Goal: Check status

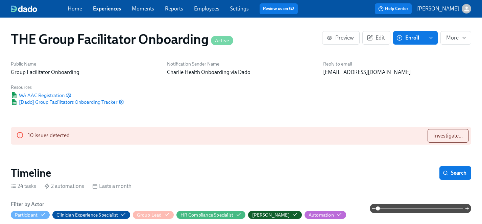
scroll to position [614, 0]
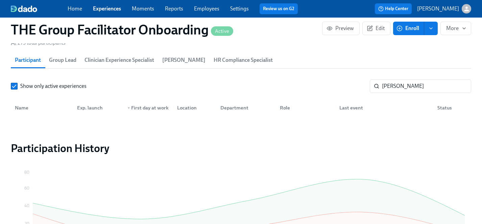
click at [107, 9] on link "Experiences" at bounding box center [107, 8] width 28 height 6
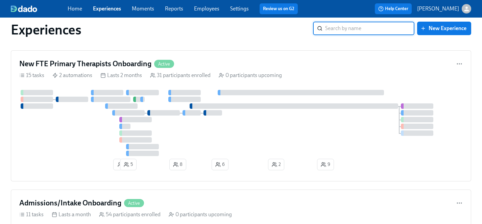
scroll to position [1477, 0]
click at [83, 149] on div at bounding box center [241, 123] width 444 height 66
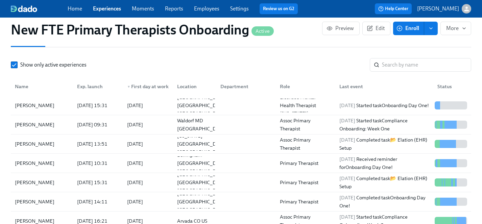
scroll to position [639, 0]
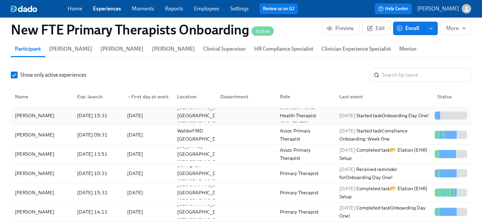
click at [39, 112] on div "[PERSON_NAME]" at bounding box center [34, 116] width 45 height 8
click at [104, 9] on link "Experiences" at bounding box center [107, 8] width 28 height 6
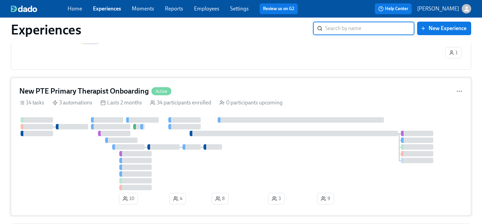
scroll to position [1295, 0]
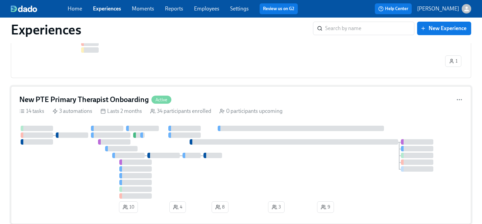
click at [75, 171] on div at bounding box center [241, 162] width 444 height 73
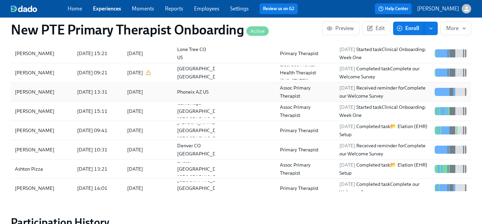
click at [29, 88] on div "[PERSON_NAME]" at bounding box center [34, 92] width 45 height 8
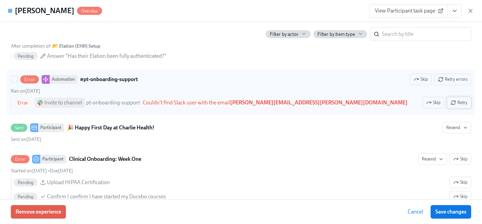
click at [465, 102] on span "Retry" at bounding box center [459, 102] width 17 height 7
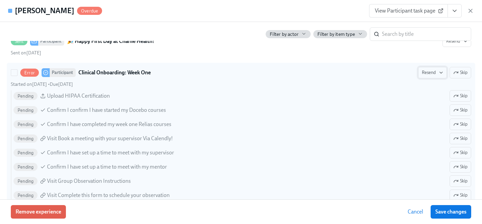
click at [439, 73] on icon "button" at bounding box center [441, 72] width 5 height 5
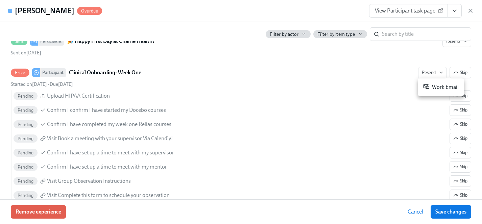
click at [446, 87] on div "Work Email" at bounding box center [442, 87] width 36 height 8
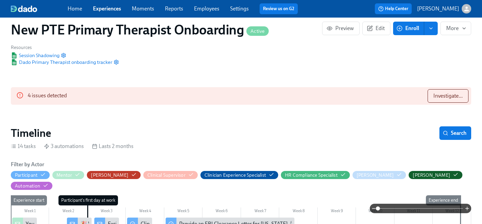
scroll to position [30, 0]
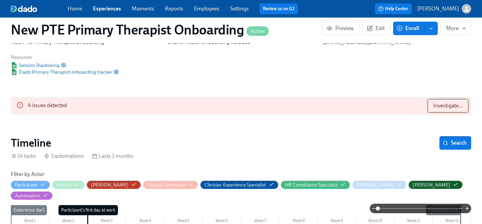
click at [448, 106] on span "Investigate..." at bounding box center [448, 106] width 29 height 7
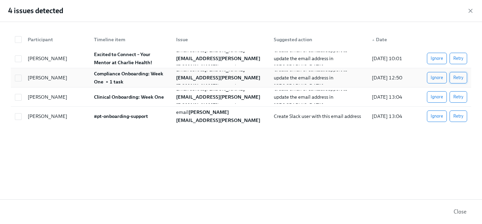
click at [457, 77] on span "Retry" at bounding box center [459, 77] width 10 height 7
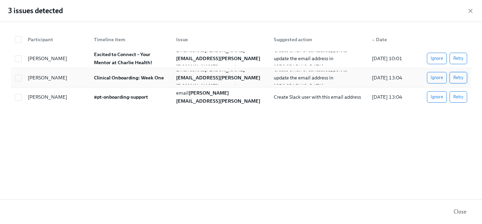
click at [459, 77] on span "Retry" at bounding box center [459, 77] width 10 height 7
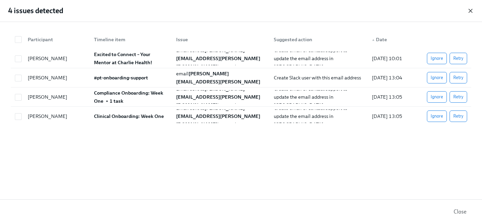
click at [470, 10] on icon "button" at bounding box center [470, 10] width 3 height 3
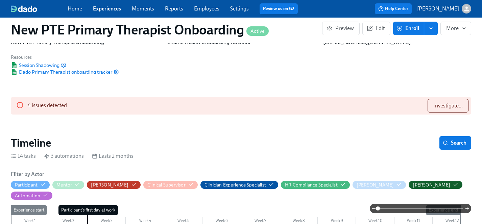
click at [208, 10] on link "Employees" at bounding box center [206, 8] width 25 height 6
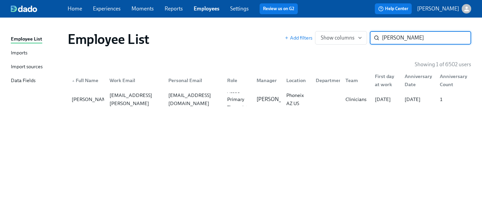
type input "[PERSON_NAME]"
click at [101, 6] on link "Experiences" at bounding box center [107, 8] width 28 height 6
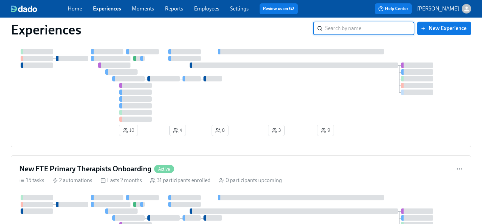
scroll to position [1313, 0]
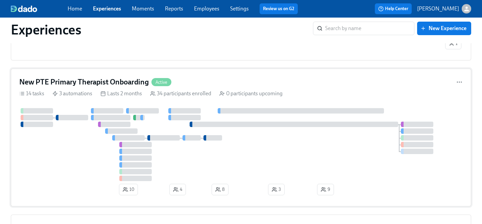
click at [75, 148] on div at bounding box center [241, 144] width 444 height 73
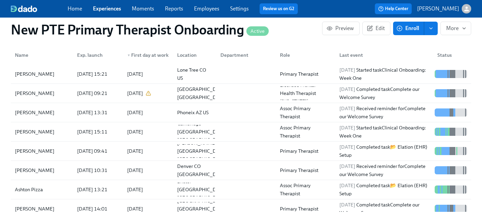
scroll to position [708, 0]
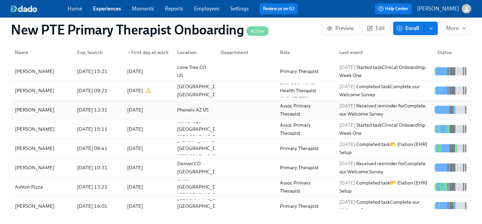
click at [42, 106] on div "[PERSON_NAME]" at bounding box center [34, 110] width 45 height 8
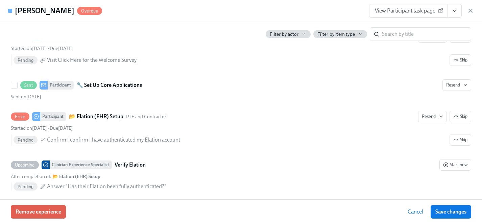
scroll to position [455, 0]
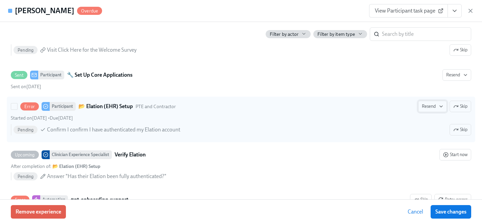
click at [441, 106] on icon "button" at bounding box center [441, 106] width 5 height 5
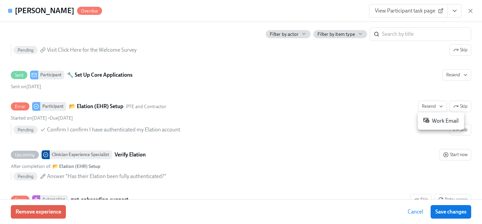
click at [443, 122] on div "Work Email" at bounding box center [442, 121] width 36 height 8
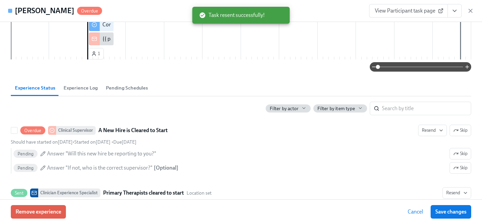
scroll to position [145, 0]
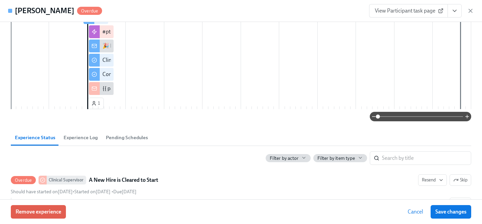
click at [79, 135] on span "Experience Log" at bounding box center [81, 138] width 34 height 8
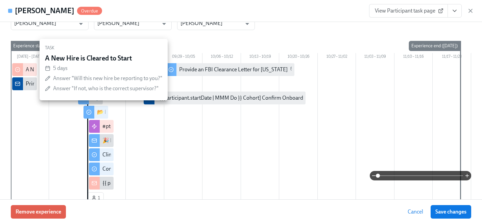
scroll to position [0, 0]
